Goal: Information Seeking & Learning: Learn about a topic

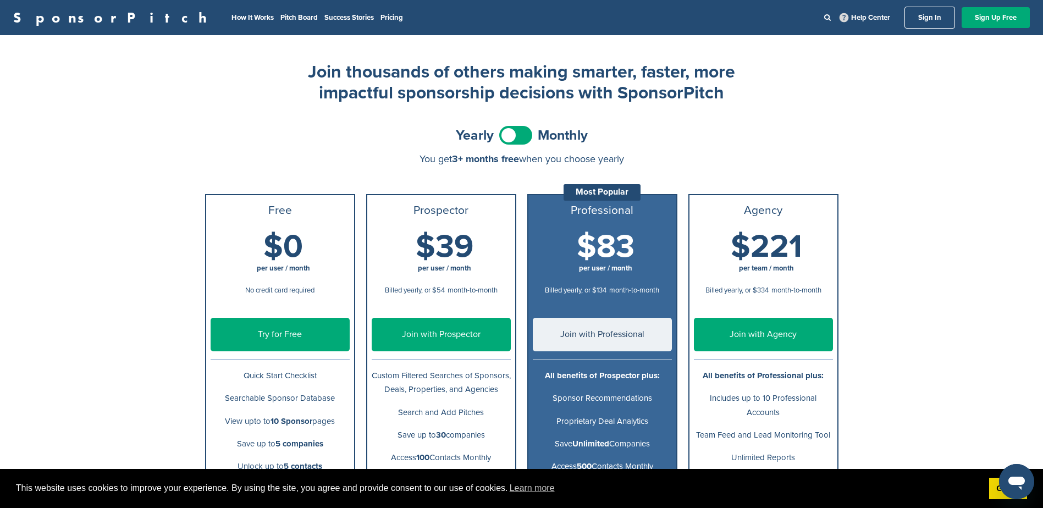
click at [504, 134] on span at bounding box center [515, 135] width 33 height 19
click at [510, 139] on span at bounding box center [515, 135] width 33 height 19
click at [231, 21] on link "How It Works" at bounding box center [252, 17] width 42 height 9
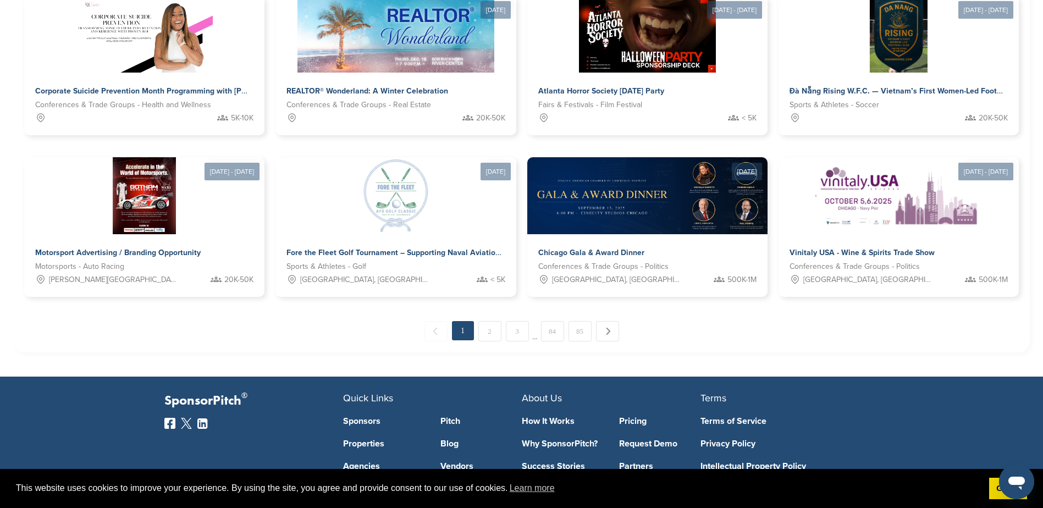
scroll to position [550, 0]
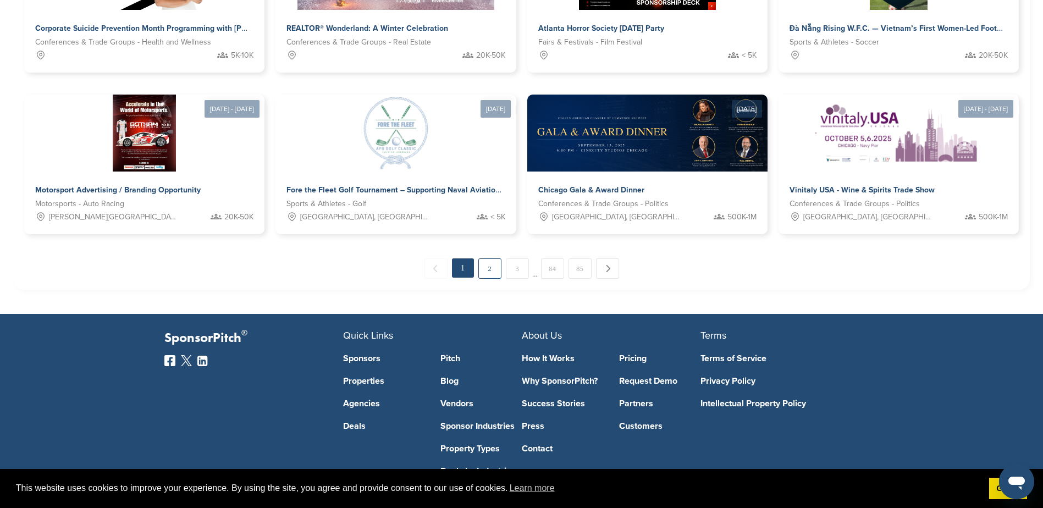
click at [480, 258] on link "2" at bounding box center [489, 268] width 23 height 20
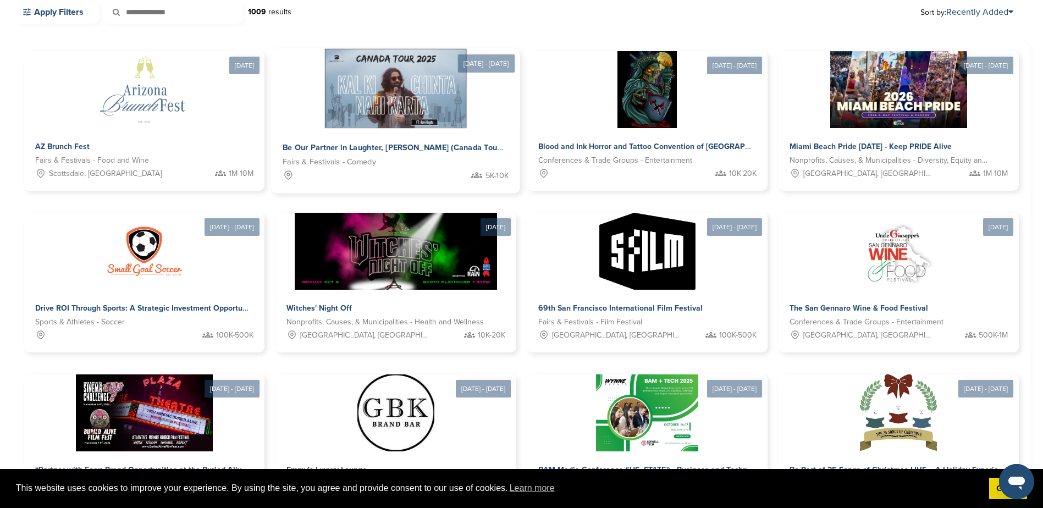
scroll to position [528, 0]
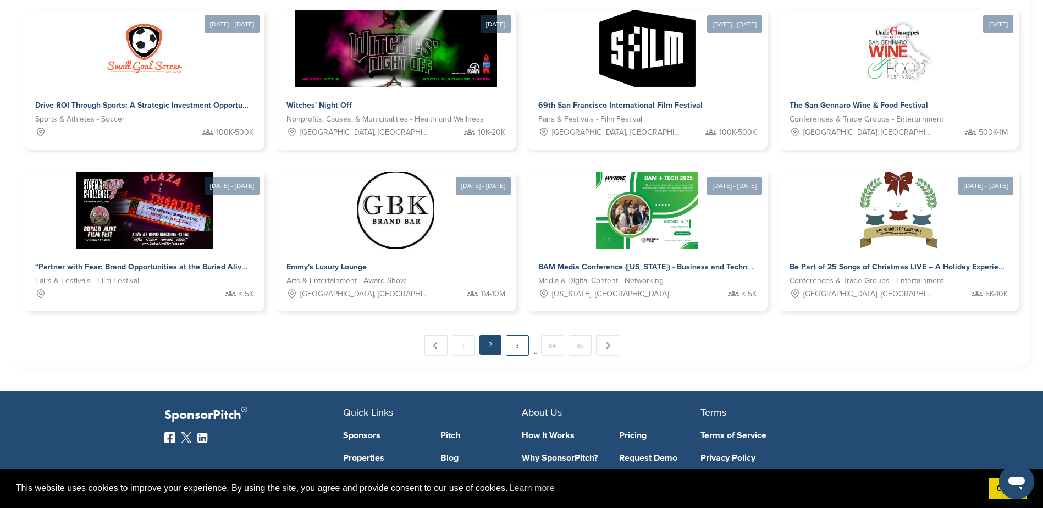
click at [508, 338] on link "3" at bounding box center [517, 345] width 23 height 20
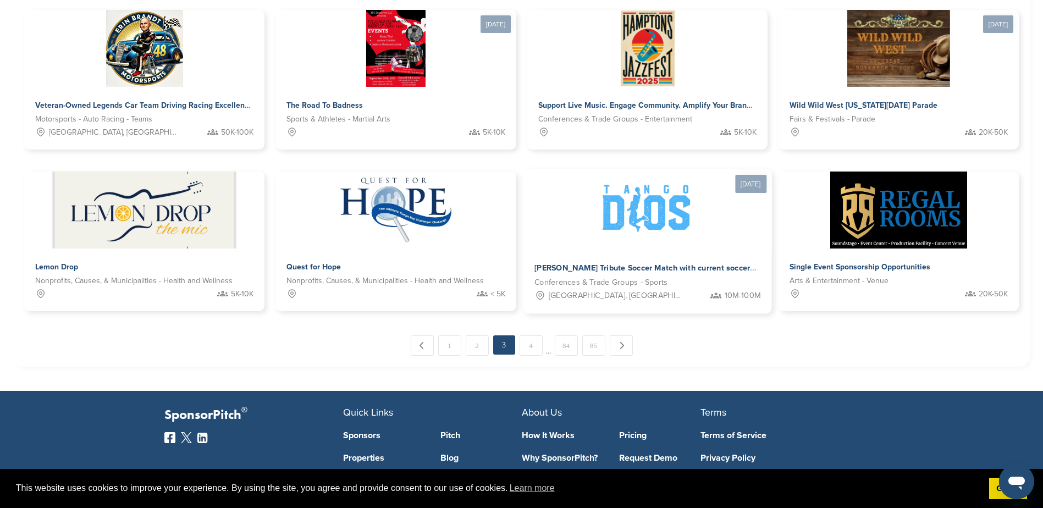
click at [679, 289] on div "East Rutherford, NJ 10M-100M" at bounding box center [647, 296] width 226 height 14
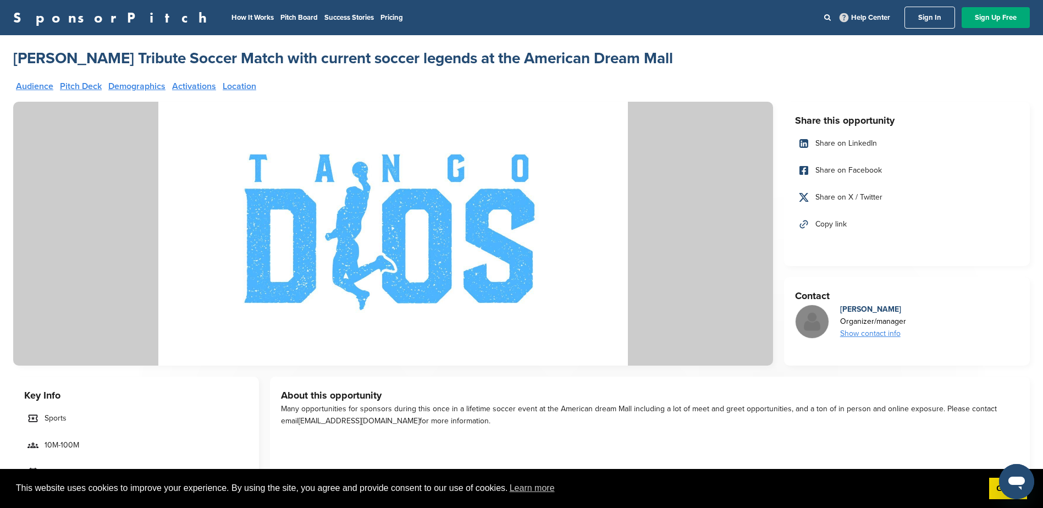
click at [87, 83] on link "Pitch Deck" at bounding box center [81, 86] width 42 height 9
